Goal: Information Seeking & Learning: Find specific fact

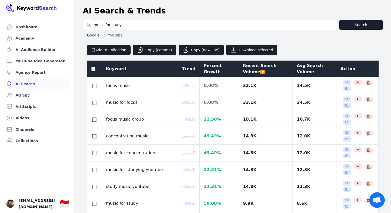
select select "100"
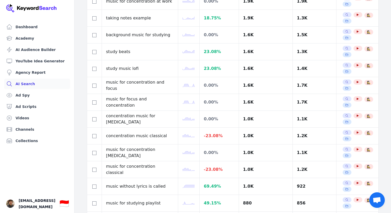
scroll to position [667, 0]
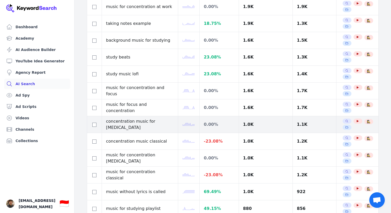
click at [189, 124] on polyline at bounding box center [188, 124] width 13 height 3
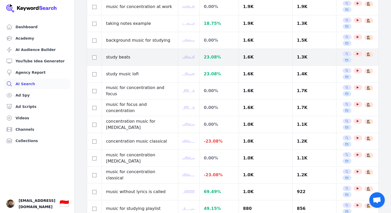
click at [191, 57] on polyline at bounding box center [188, 57] width 13 height 3
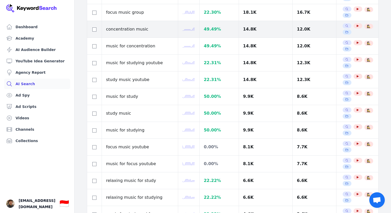
scroll to position [0, 0]
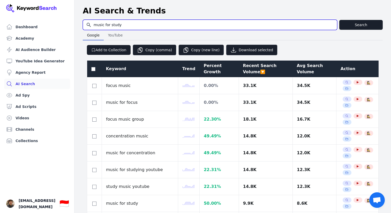
click at [125, 27] on input "music for study" at bounding box center [210, 25] width 254 height 10
type input "music for"
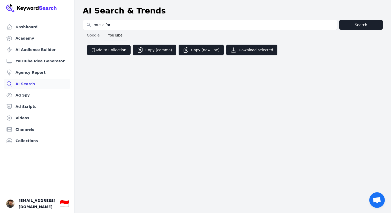
click at [118, 34] on span "YouTube" at bounding box center [115, 35] width 19 height 7
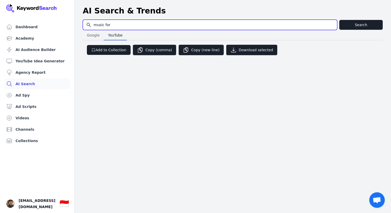
click at [129, 25] on input "music for" at bounding box center [210, 25] width 254 height 10
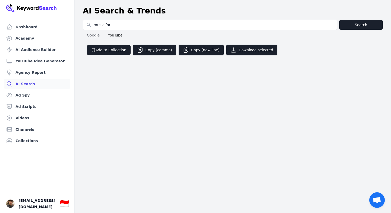
drag, startPoint x: 104, startPoint y: 33, endPoint x: 93, endPoint y: 34, distance: 11.1
click at [98, 34] on div "Google Google YouTube YouTube" at bounding box center [233, 35] width 300 height 10
click at [93, 34] on span "Google" at bounding box center [93, 35] width 17 height 7
click at [118, 36] on span "YouTube" at bounding box center [115, 35] width 19 height 7
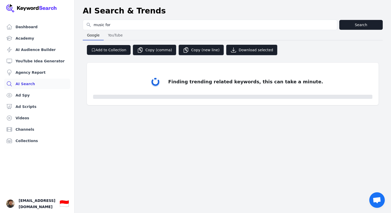
select select "50"
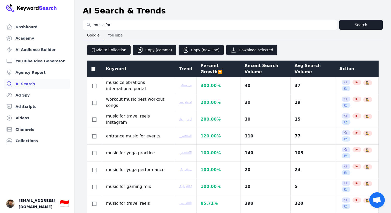
click at [119, 36] on span "YouTube" at bounding box center [115, 35] width 19 height 7
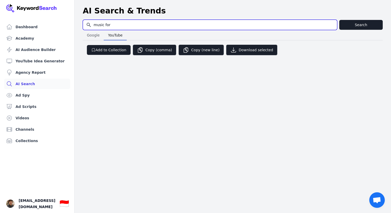
click at [128, 26] on input "music for" at bounding box center [210, 25] width 254 height 10
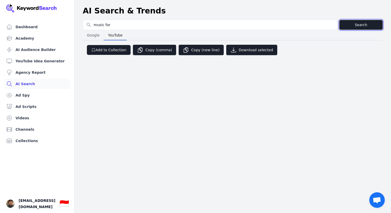
click at [361, 24] on button "Search" at bounding box center [360, 25] width 43 height 10
click at [119, 35] on span "YouTube" at bounding box center [115, 35] width 19 height 7
click at [100, 35] on span "Google" at bounding box center [93, 35] width 17 height 7
select select "50"
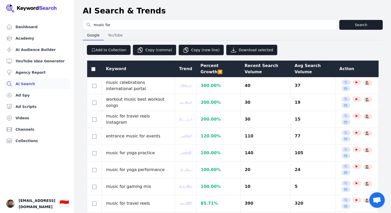
click at [109, 35] on span "YouTube" at bounding box center [115, 35] width 19 height 7
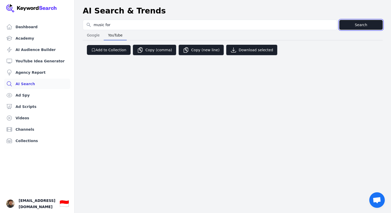
click at [342, 24] on button "Search" at bounding box center [360, 25] width 43 height 10
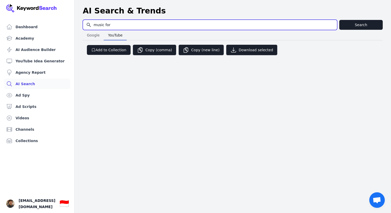
click at [282, 28] on input "music for" at bounding box center [210, 25] width 254 height 10
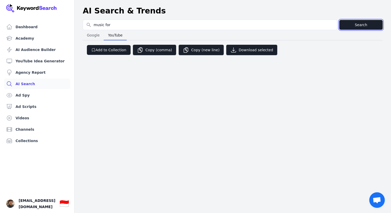
click at [363, 24] on button "Search" at bounding box center [360, 25] width 43 height 10
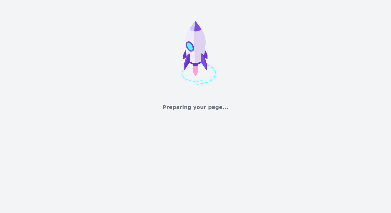
select select "50"
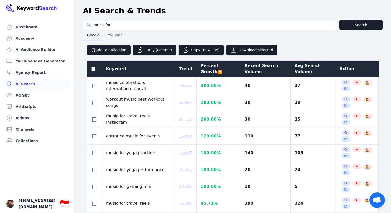
drag, startPoint x: 110, startPoint y: 35, endPoint x: 128, endPoint y: 28, distance: 19.0
click at [110, 35] on span "YouTube" at bounding box center [115, 35] width 19 height 7
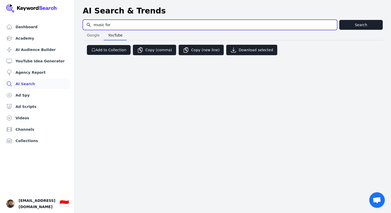
click at [128, 28] on input "music for" at bounding box center [210, 25] width 254 height 10
click at [326, 23] on input "music for" at bounding box center [210, 25] width 254 height 10
click at [331, 23] on input "music for" at bounding box center [210, 25] width 254 height 10
click at [333, 24] on input "music for" at bounding box center [210, 25] width 254 height 10
click at [331, 25] on input "music for" at bounding box center [210, 25] width 254 height 10
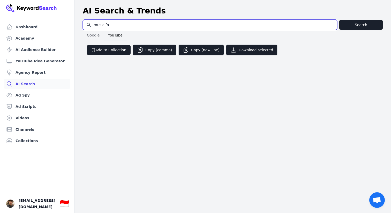
type input "music for"
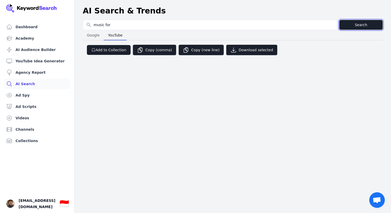
click at [363, 27] on button "Search" at bounding box center [360, 25] width 43 height 10
click at [353, 23] on button "Search" at bounding box center [360, 25] width 43 height 10
click at [351, 20] on button "Search" at bounding box center [360, 25] width 43 height 10
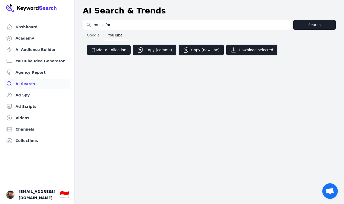
drag, startPoint x: 331, startPoint y: 32, endPoint x: 323, endPoint y: 27, distance: 8.9
click at [329, 31] on div "Google Google YouTube YouTube" at bounding box center [209, 35] width 253 height 10
click at [322, 27] on button "Search" at bounding box center [314, 25] width 42 height 10
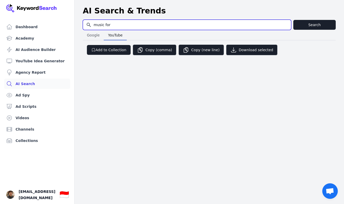
click at [239, 23] on input "music for" at bounding box center [187, 25] width 208 height 10
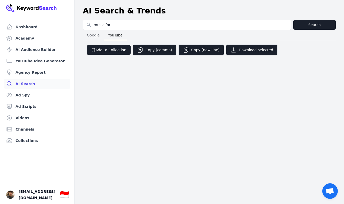
click at [97, 36] on span "Google" at bounding box center [93, 35] width 17 height 7
select select "50"
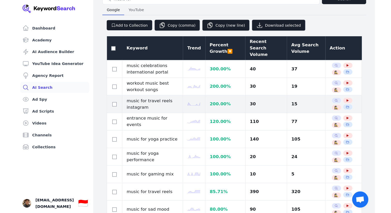
scroll to position [26, 0]
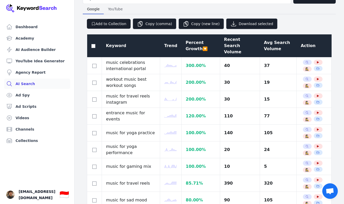
click at [236, 38] on div "Recent Search Volume" at bounding box center [240, 45] width 32 height 19
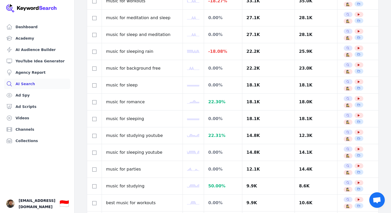
scroll to position [0, 0]
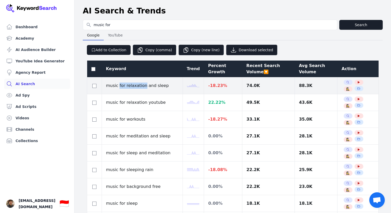
drag, startPoint x: 137, startPoint y: 86, endPoint x: 113, endPoint y: 86, distance: 24.5
click at [116, 86] on td "music for relaxation and sleep" at bounding box center [142, 85] width 81 height 17
drag, startPoint x: 106, startPoint y: 84, endPoint x: 142, endPoint y: 86, distance: 35.9
click at [142, 86] on td "music for relaxation and sleep" at bounding box center [142, 85] width 81 height 17
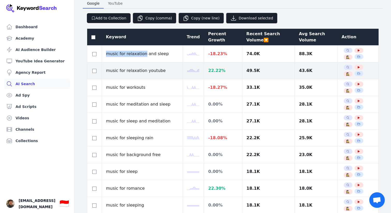
scroll to position [40, 0]
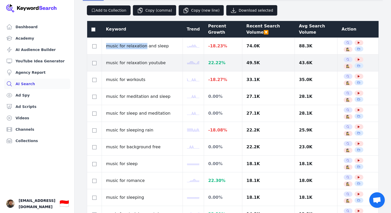
copy td "music for relaxation"
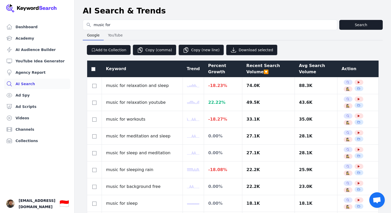
click at [198, 18] on header "AI Search & Trends" at bounding box center [232, 11] width 316 height 18
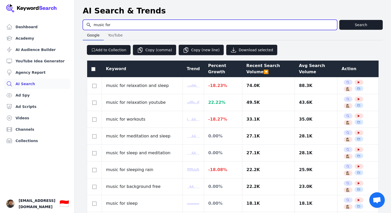
click at [147, 29] on input "music for" at bounding box center [210, 25] width 254 height 10
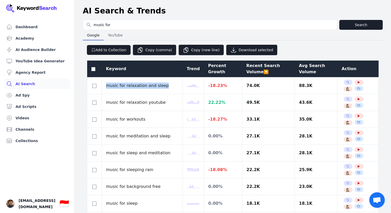
drag, startPoint x: 106, startPoint y: 84, endPoint x: 154, endPoint y: 70, distance: 50.0
click at [162, 86] on td "music for relaxation and sleep" at bounding box center [142, 85] width 81 height 17
copy td "music for relaxation and sleep"
